Goal: Task Accomplishment & Management: Manage account settings

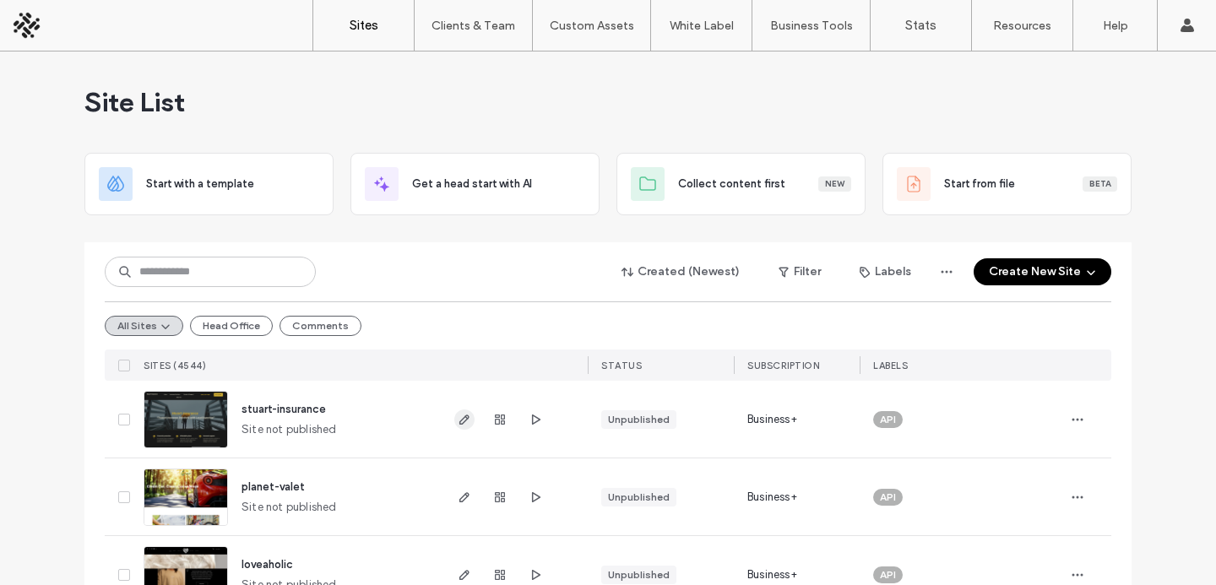
click at [454, 428] on span "button" at bounding box center [464, 420] width 20 height 20
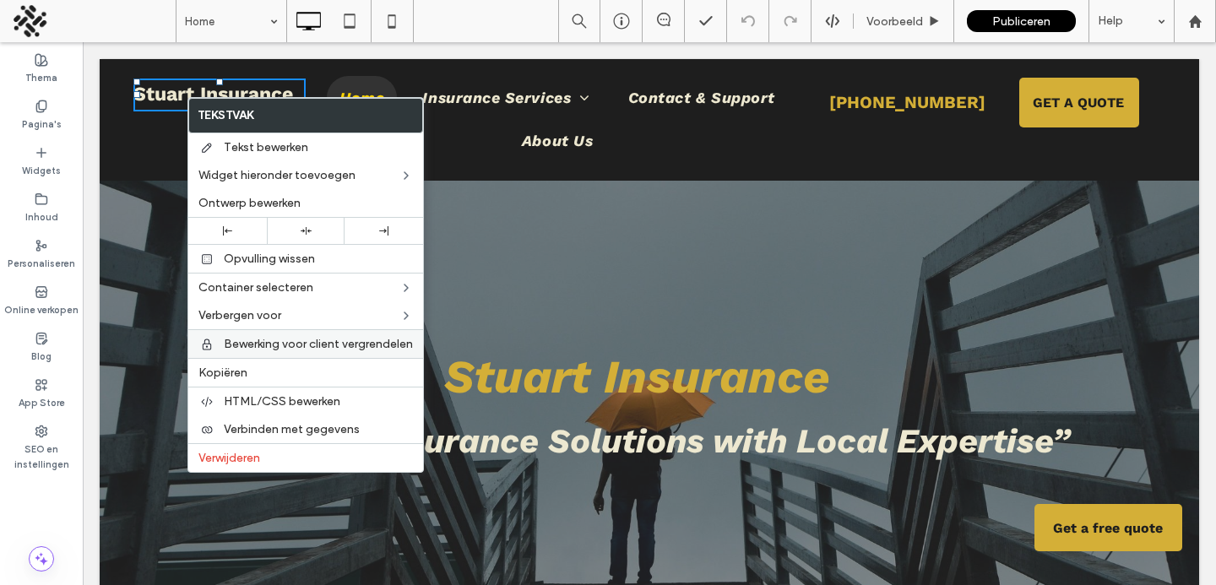
click at [247, 350] on span "Bewerking voor client vergrendelen" at bounding box center [318, 344] width 189 height 14
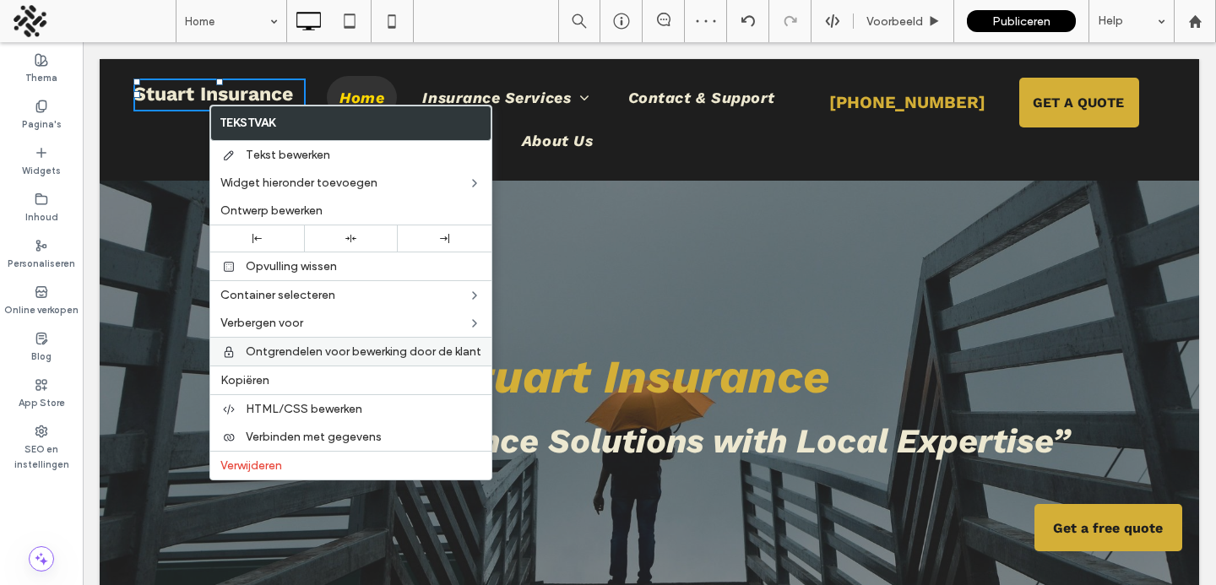
click at [231, 359] on div "Ontgrendelen voor bewerking door de klant" at bounding box center [350, 351] width 281 height 29
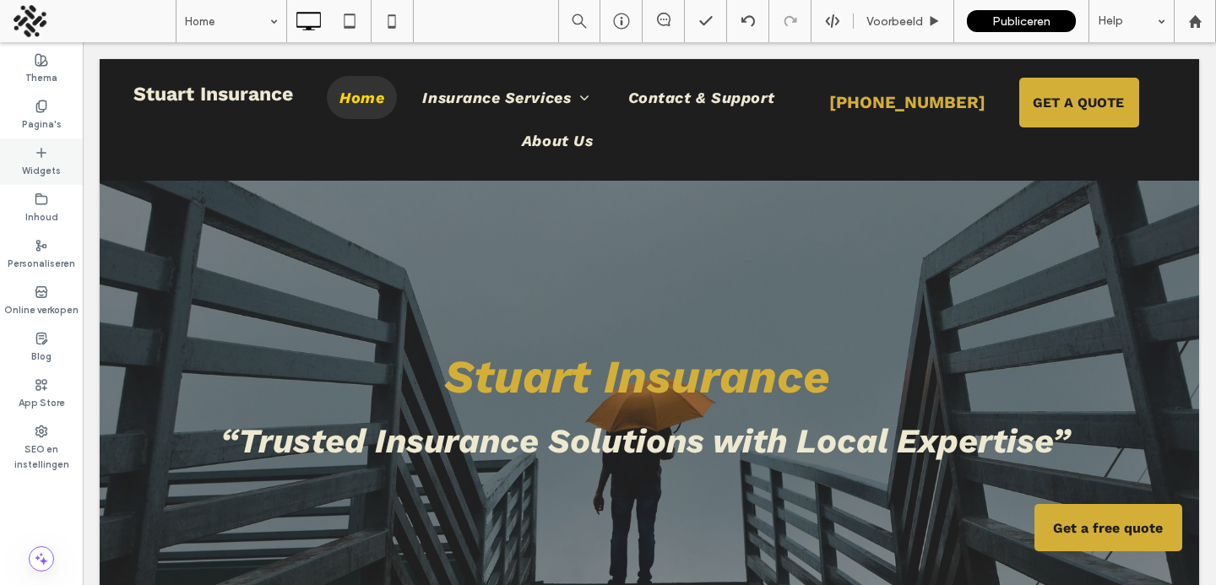
click at [36, 161] on label "Widgets" at bounding box center [41, 169] width 39 height 19
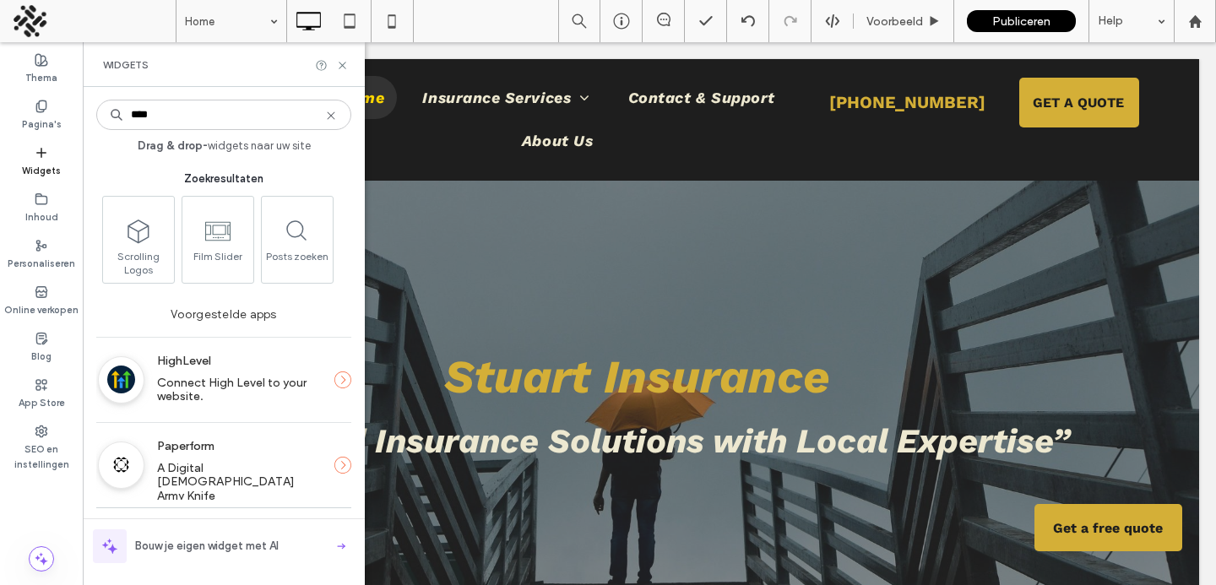
type input "****"
click at [37, 443] on label "SEO en instellingen" at bounding box center [41, 455] width 83 height 34
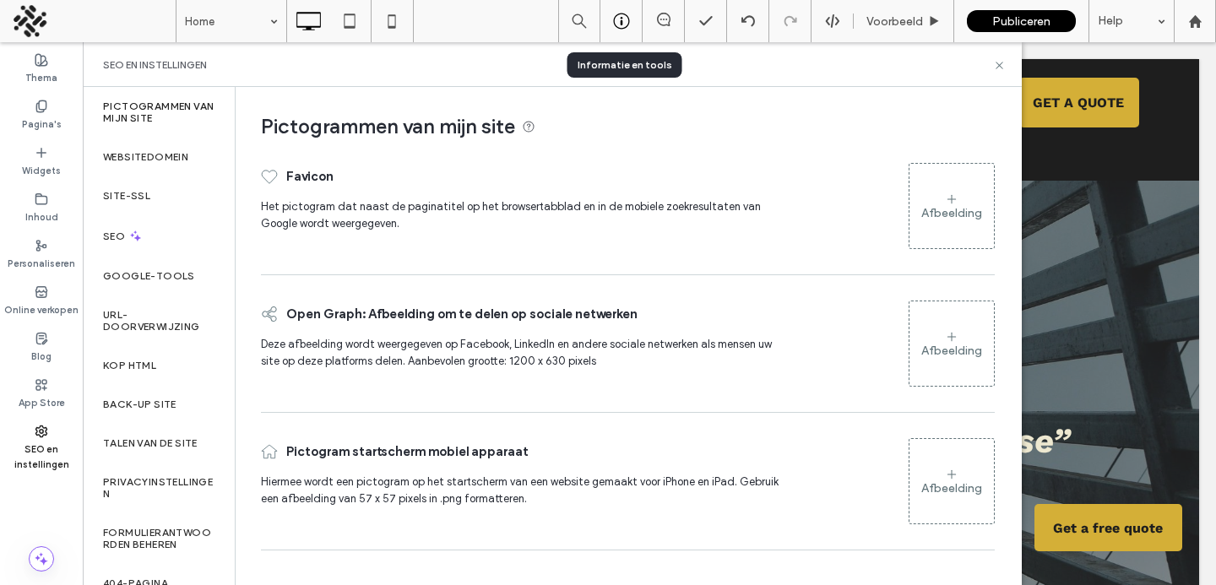
click at [618, 14] on use at bounding box center [621, 22] width 16 height 16
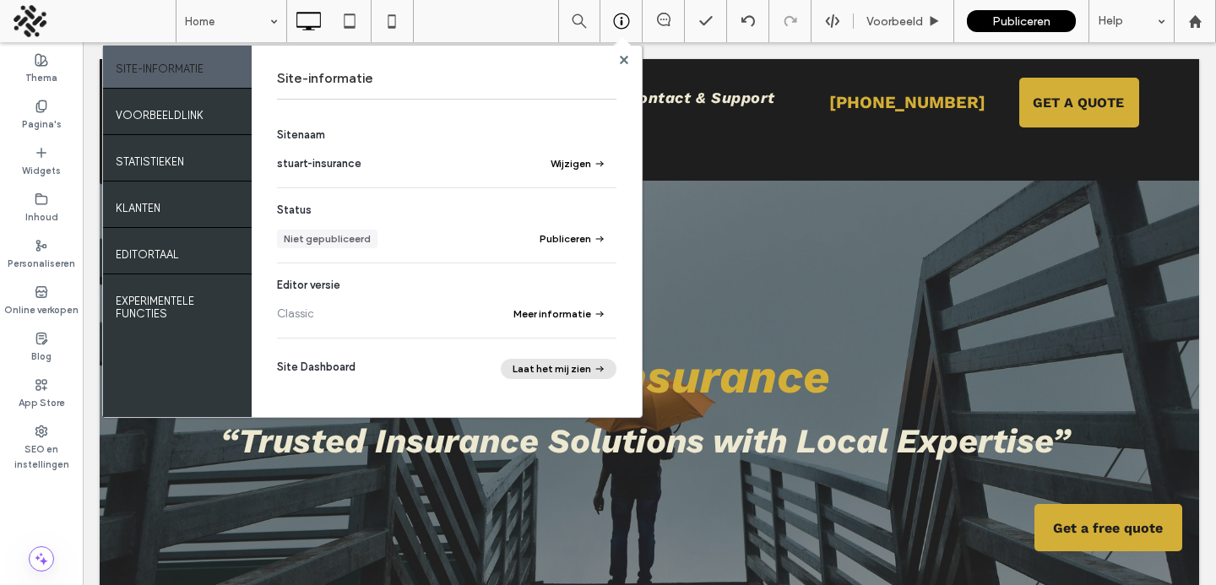
click at [557, 368] on button "Laat het mij zien" at bounding box center [559, 369] width 116 height 20
click at [42, 78] on label "Thema" at bounding box center [41, 76] width 32 height 19
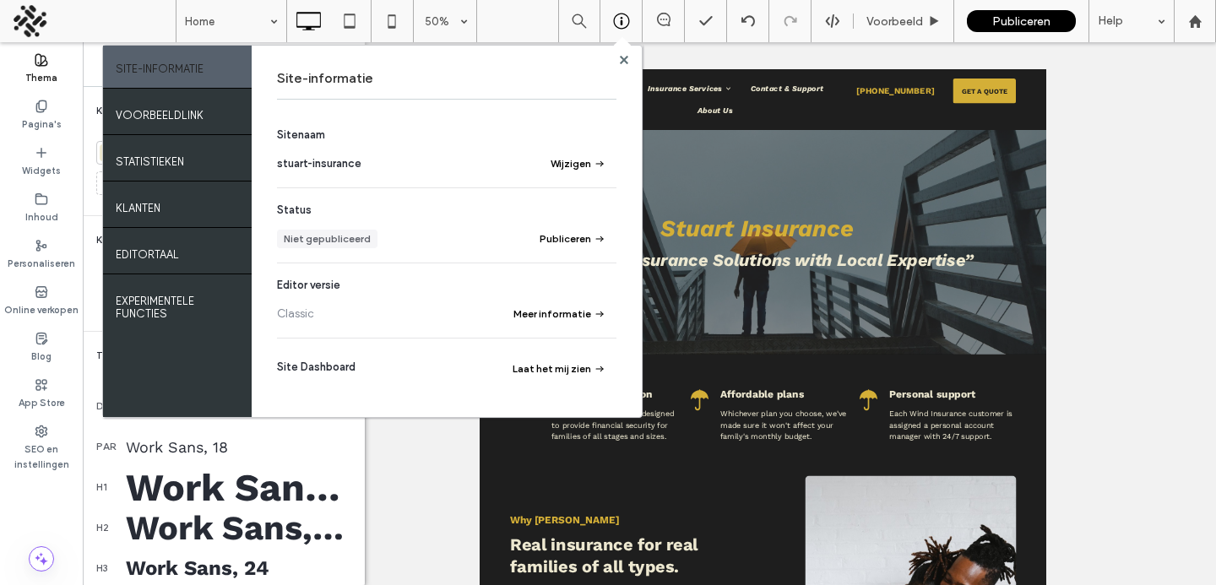
click at [73, 495] on div "Thema Pagina's Widgets Inhoud Personaliseren Online verkopen Blog App Store SEO…" at bounding box center [41, 313] width 83 height 543
click at [627, 61] on icon at bounding box center [624, 60] width 8 height 8
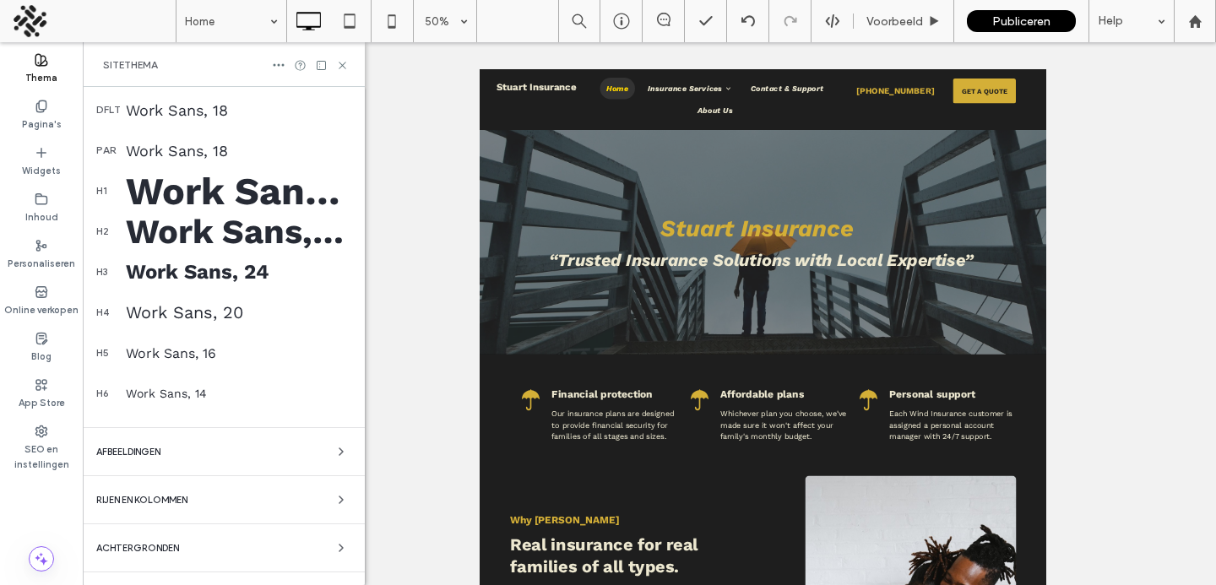
scroll to position [332, 0]
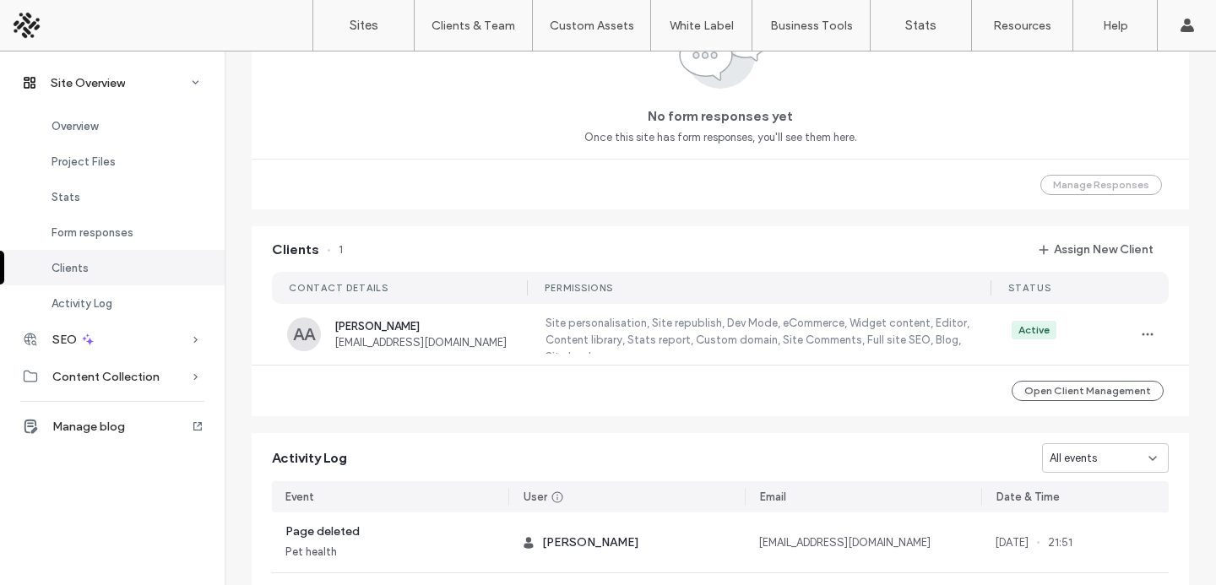
scroll to position [1255, 0]
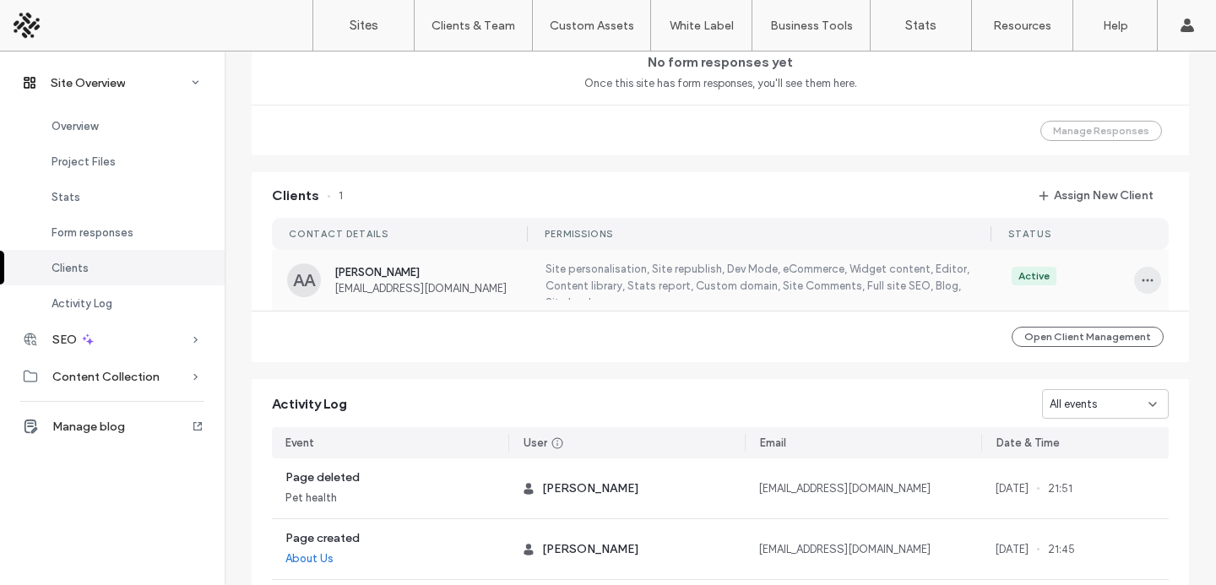
click at [1148, 276] on icon "button" at bounding box center [1148, 281] width 14 height 14
click at [1049, 334] on div "Edit Permissions" at bounding box center [1079, 325] width 150 height 32
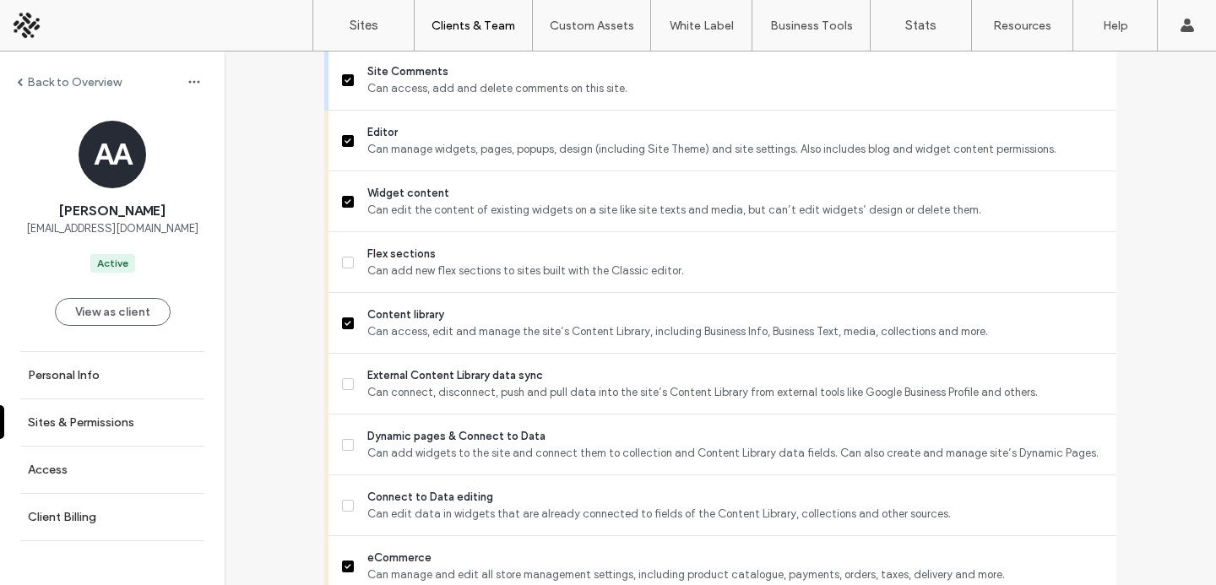
scroll to position [783, 0]
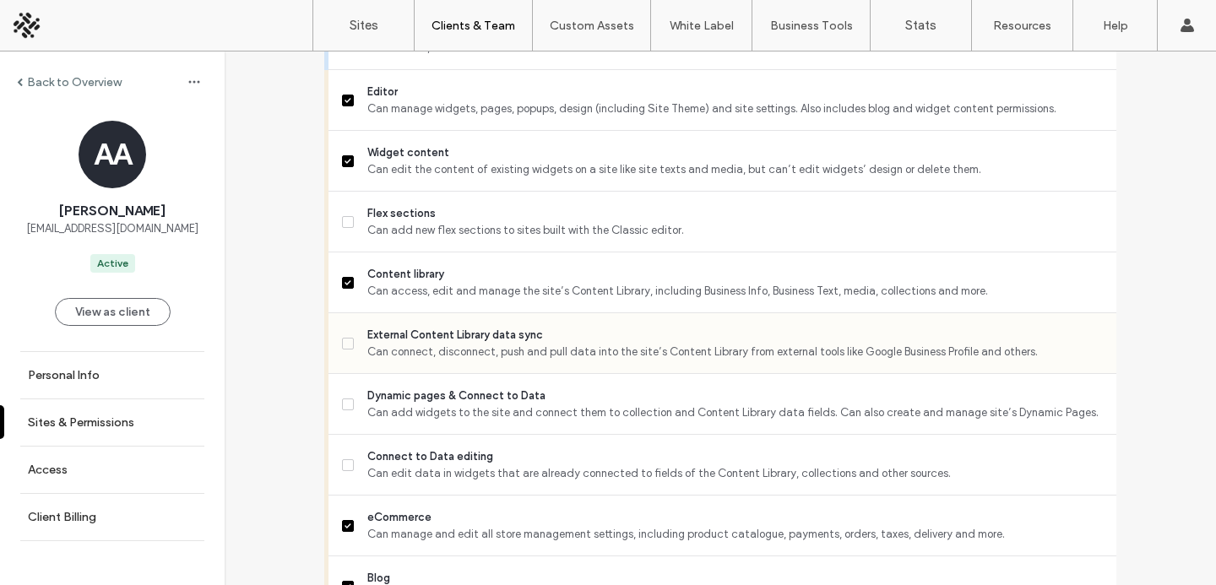
click at [531, 361] on span "Can connect, disconnect, push and pull data into the site’s Content Library fro…" at bounding box center [735, 352] width 736 height 17
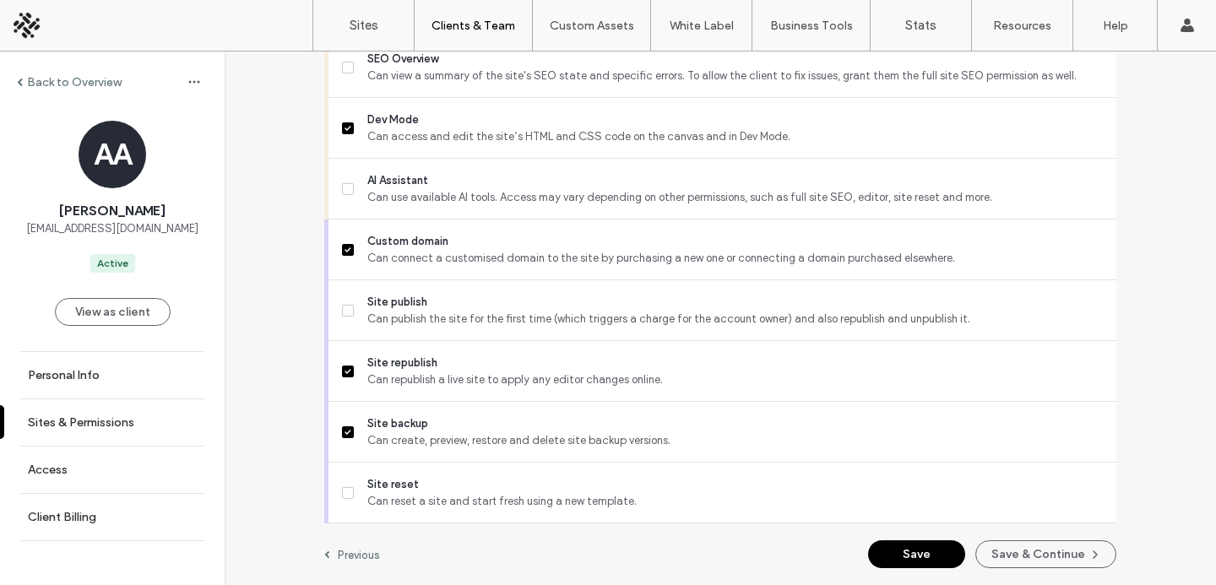
scroll to position [1621, 0]
click at [1038, 551] on button "Save & Continue" at bounding box center [1045, 554] width 141 height 28
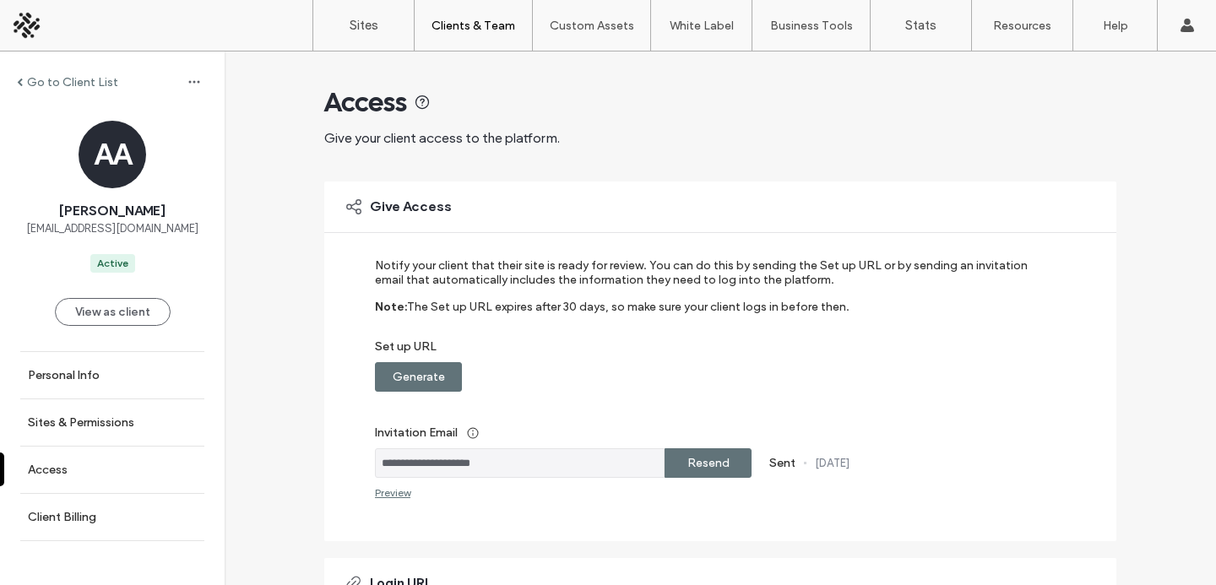
click at [25, 23] on div at bounding box center [109, 25] width 192 height 27
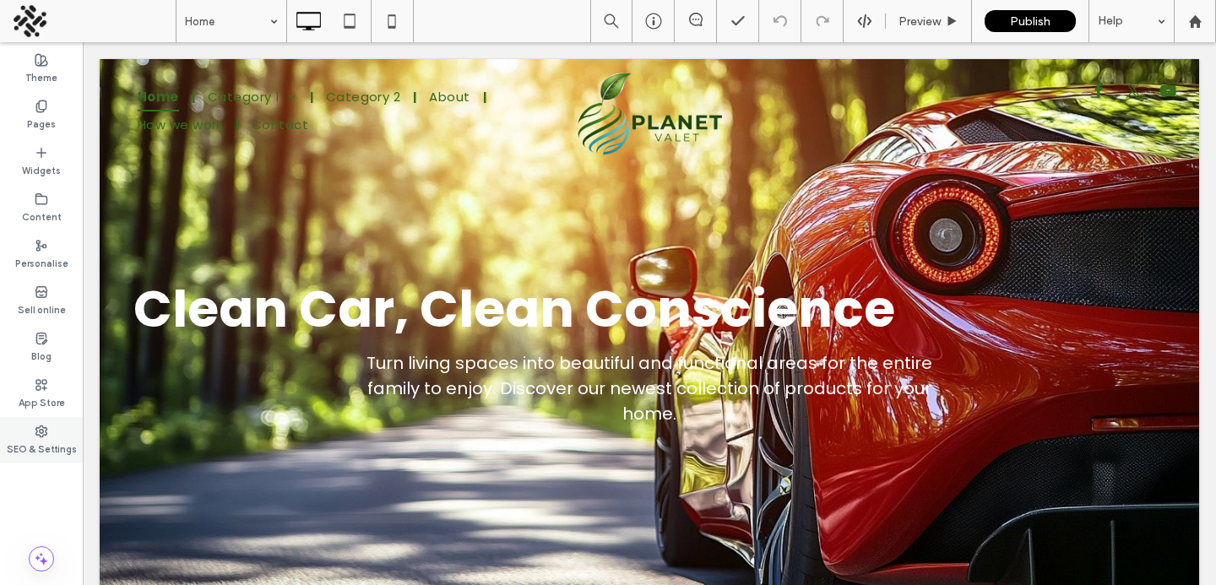
click at [39, 440] on label "SEO & Settings" at bounding box center [42, 447] width 70 height 19
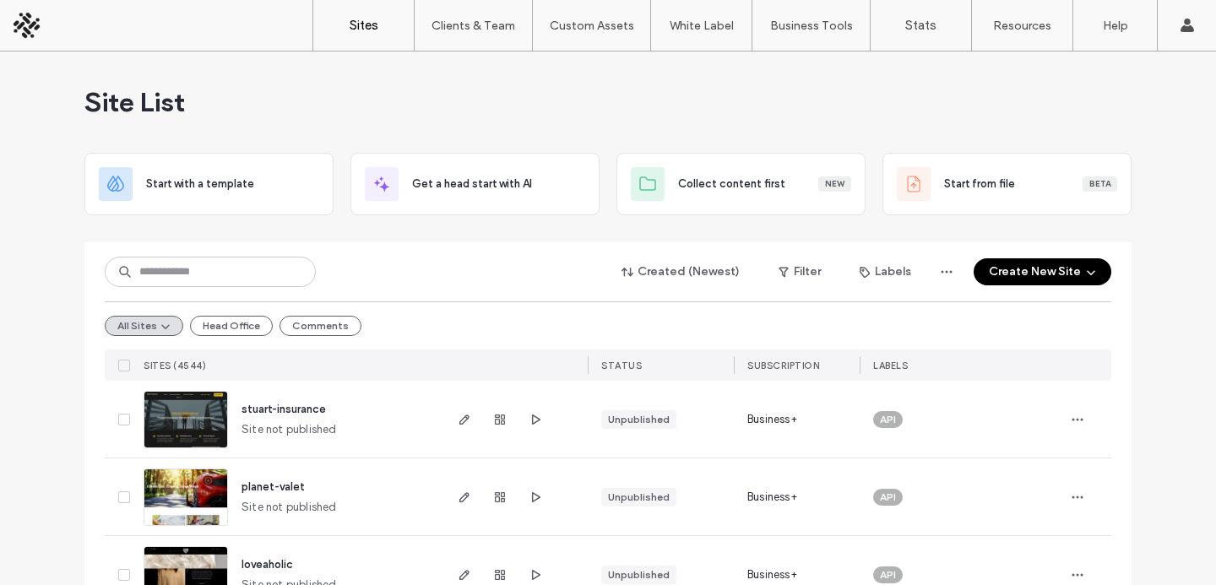
scroll to position [88, 0]
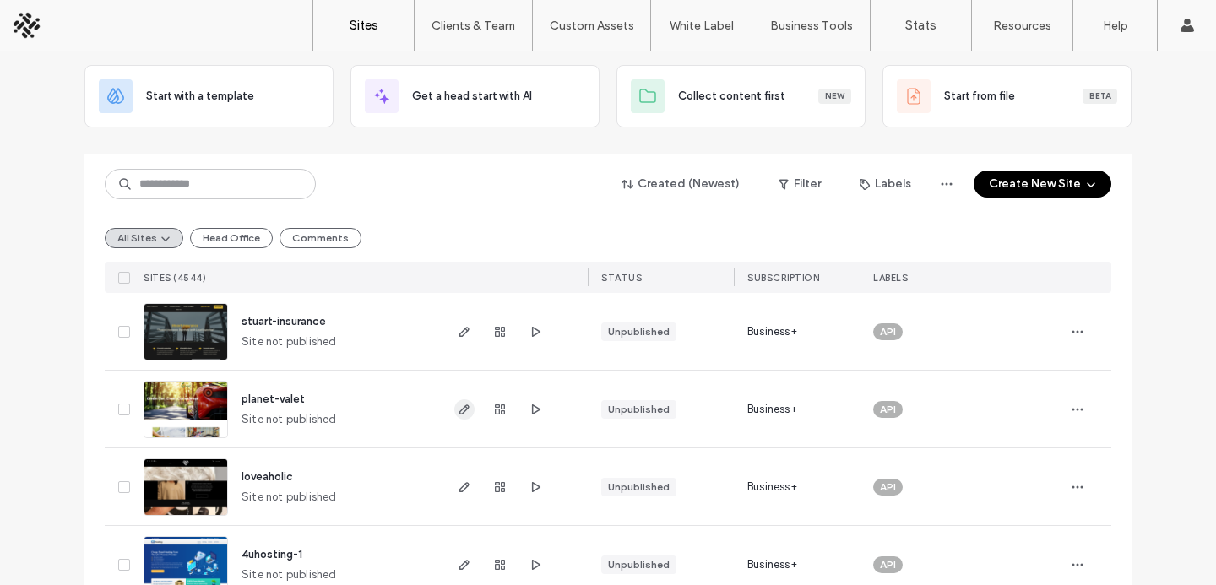
click at [462, 409] on use "button" at bounding box center [464, 410] width 10 height 10
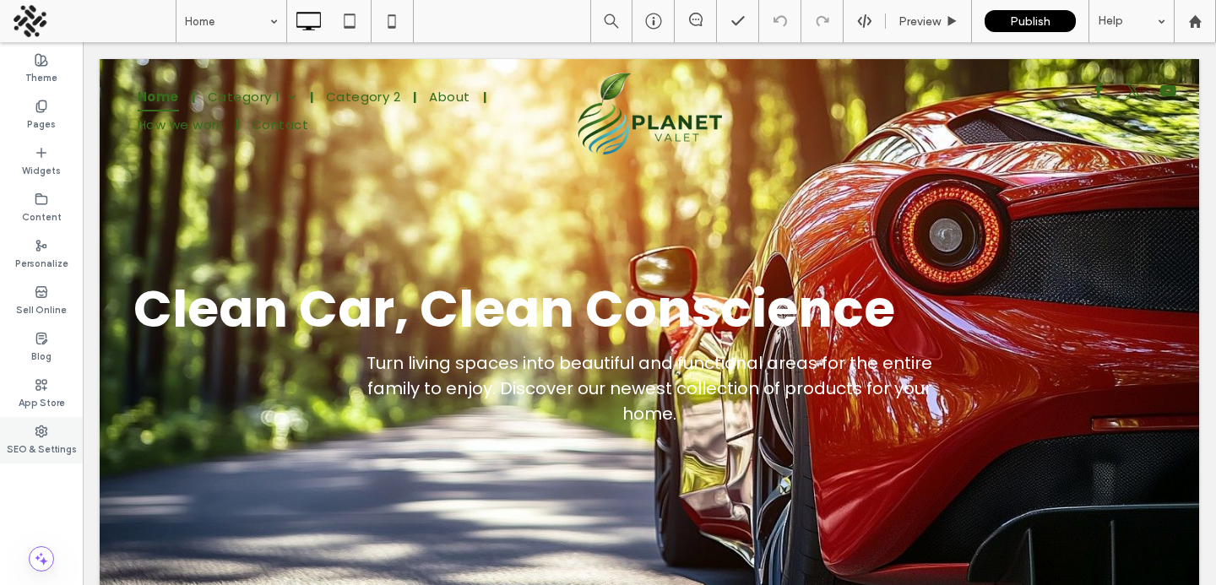
click at [71, 442] on label "SEO & Settings" at bounding box center [42, 447] width 70 height 19
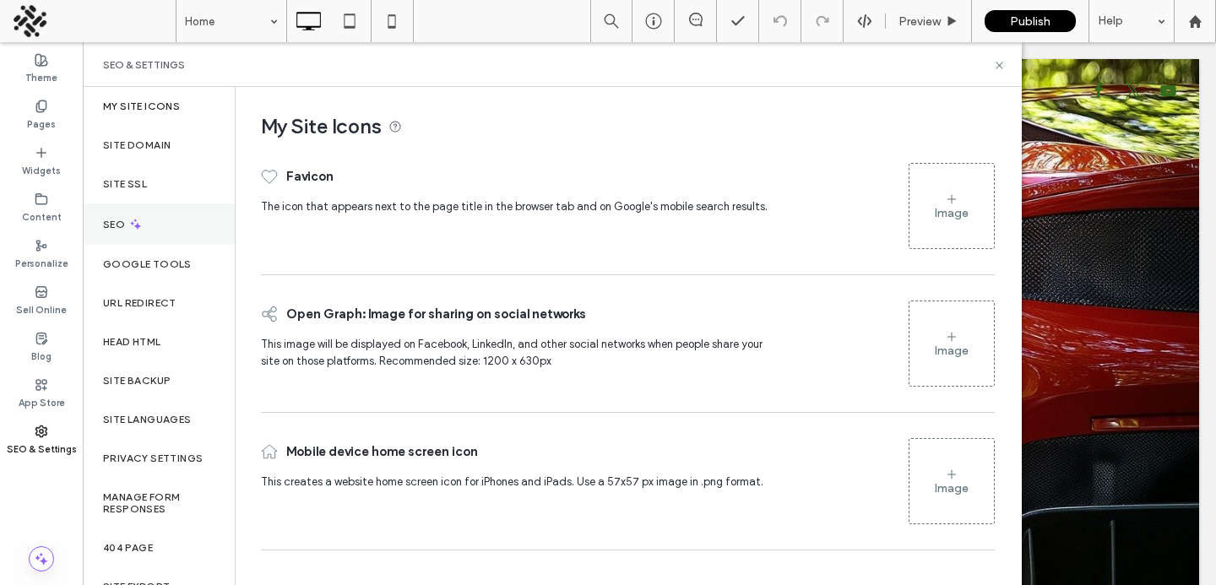
click at [128, 223] on icon at bounding box center [135, 224] width 14 height 14
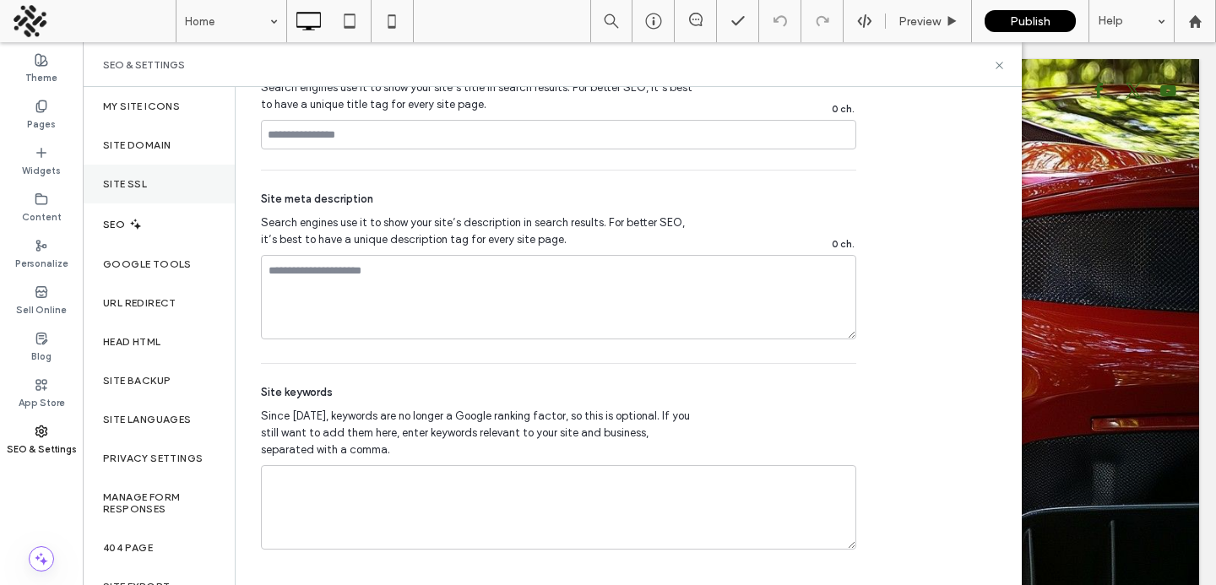
scroll to position [72, 0]
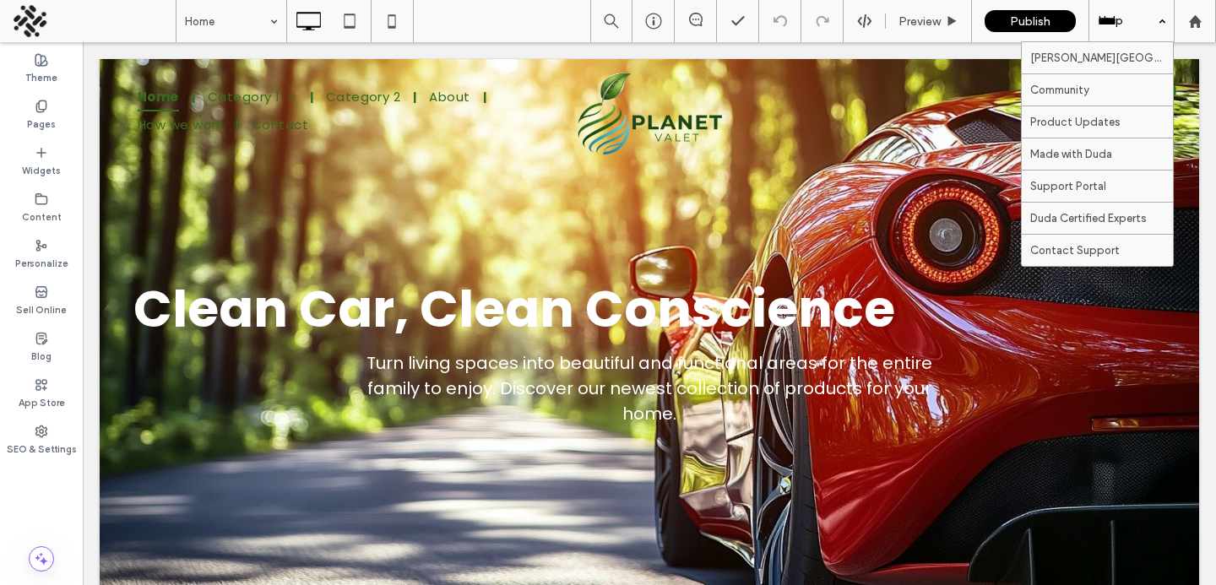
click at [1116, 29] on div "Help" at bounding box center [1131, 21] width 84 height 42
